Goal: Task Accomplishment & Management: Manage account settings

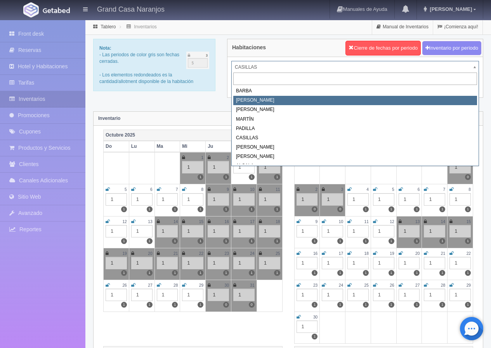
select select "2060"
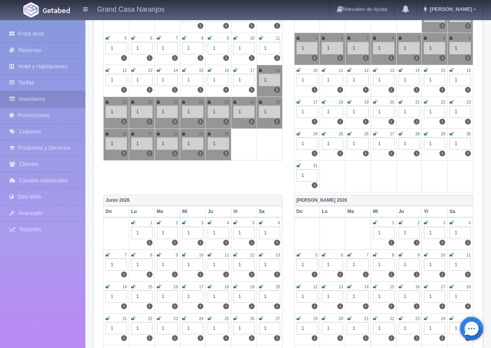
scroll to position [660, 0]
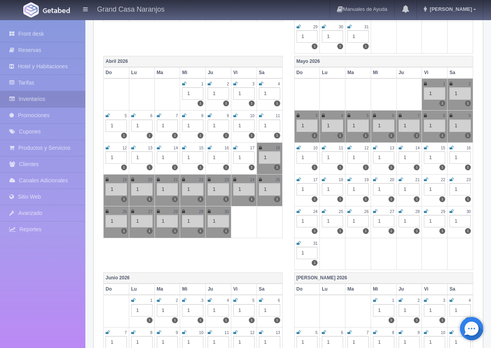
click at [374, 147] on icon at bounding box center [375, 148] width 4 height 5
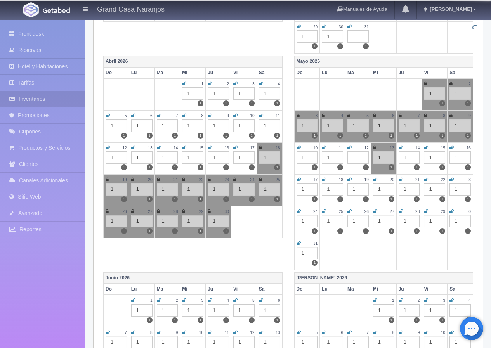
click at [401, 147] on icon at bounding box center [401, 148] width 4 height 5
click at [426, 147] on icon at bounding box center [426, 148] width 4 height 5
click at [453, 148] on icon at bounding box center [452, 148] width 4 height 5
click at [299, 180] on icon at bounding box center [299, 180] width 4 height 5
click at [325, 178] on icon at bounding box center [324, 180] width 4 height 5
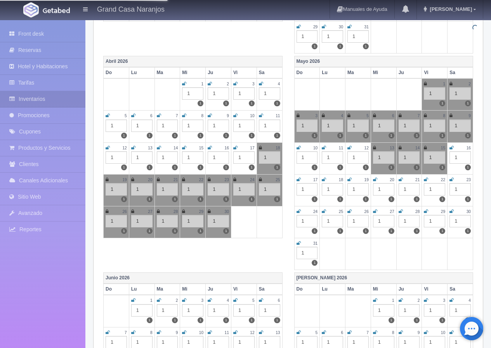
click at [350, 179] on icon at bounding box center [350, 180] width 4 height 5
